Goal: Transaction & Acquisition: Download file/media

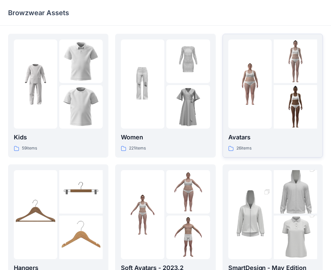
click at [247, 149] on p "26 items" at bounding box center [244, 148] width 15 height 7
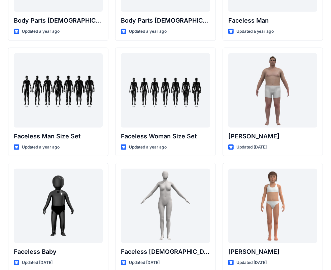
scroll to position [299, 0]
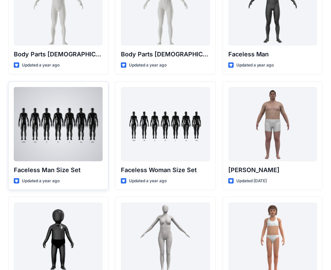
click at [66, 172] on p "Faceless Man Size Set" at bounding box center [58, 169] width 89 height 9
click at [47, 158] on div at bounding box center [58, 124] width 89 height 74
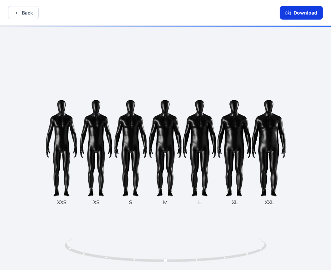
click at [305, 15] on button "Download" at bounding box center [301, 12] width 43 height 13
click at [296, 14] on button "Download" at bounding box center [301, 12] width 43 height 13
